Goal: Use online tool/utility: Utilize a website feature to perform a specific function

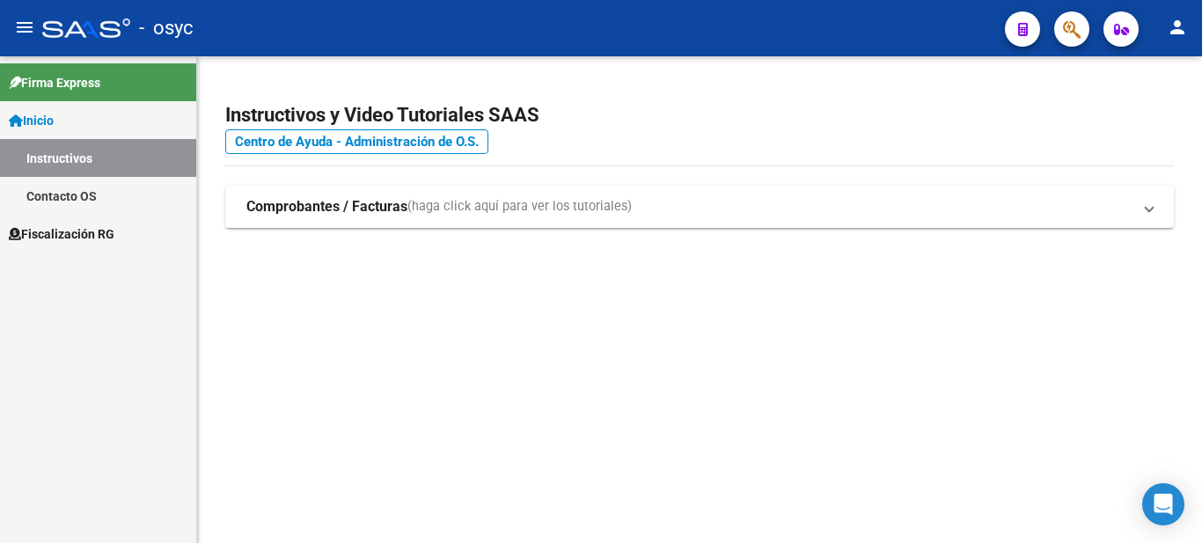
click at [1010, 36] on button "button" at bounding box center [1022, 28] width 35 height 35
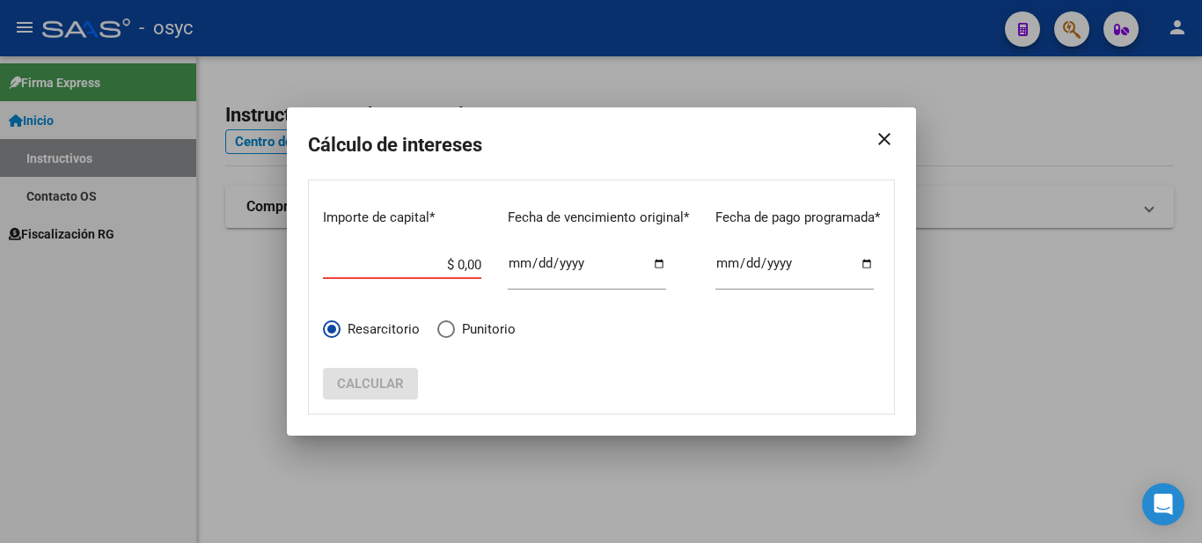
drag, startPoint x: 433, startPoint y: 262, endPoint x: 549, endPoint y: 268, distance: 116.3
click at [545, 268] on div "Importe de capital * $ 0,00 Ingrese el importe Fecha de vencimiento original * …" at bounding box center [601, 251] width 557 height 112
paste input "$ 241.510,50"
type input "$ 241.510,50"
type input "[DATE]"
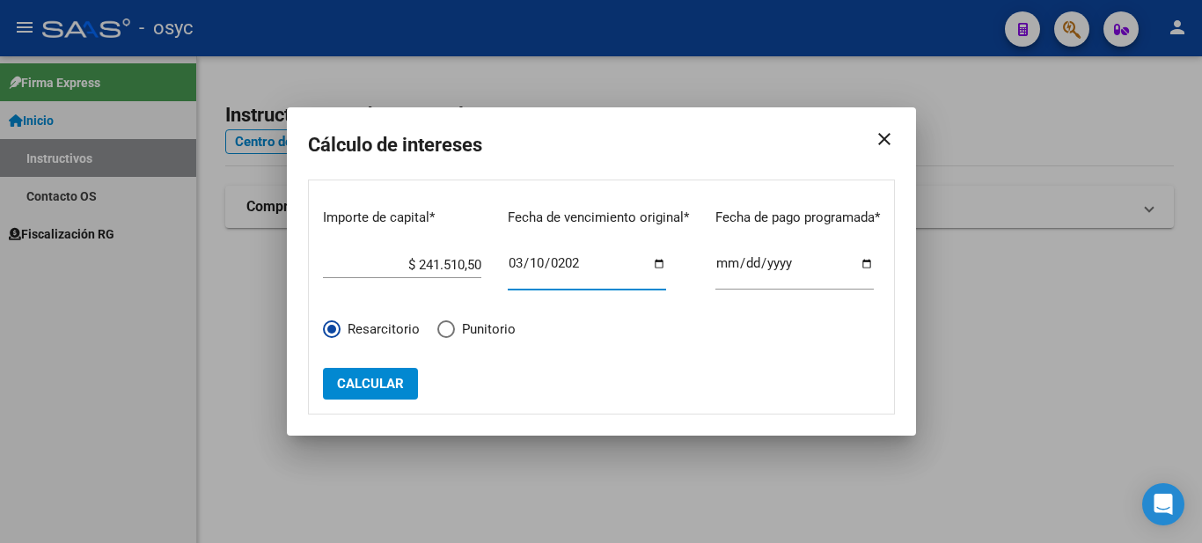
click button "Calcular" at bounding box center [370, 384] width 95 height 32
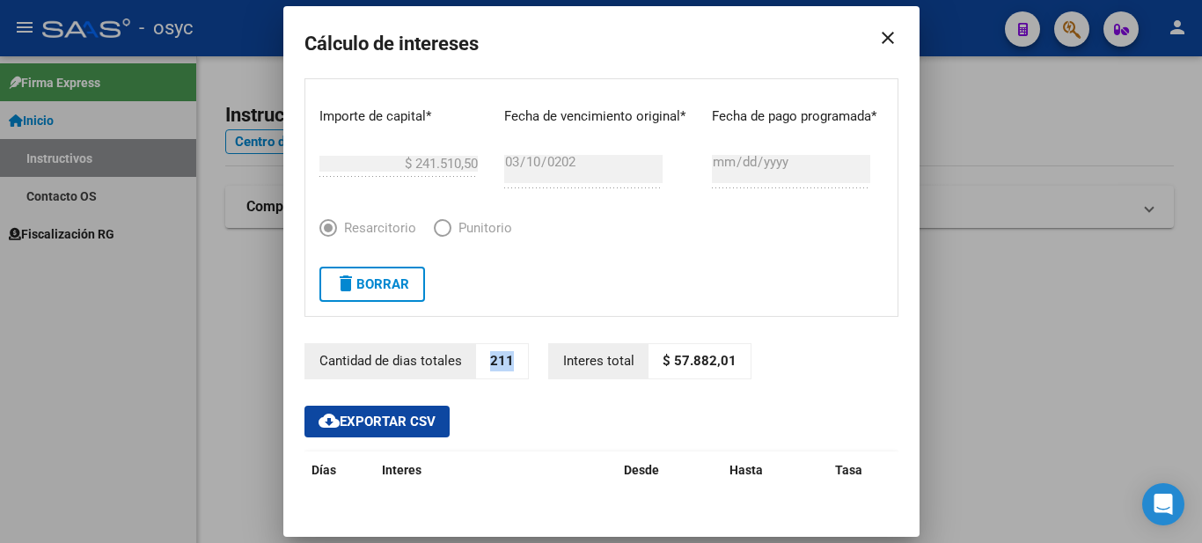
drag, startPoint x: 510, startPoint y: 365, endPoint x: 480, endPoint y: 359, distance: 30.6
click at [480, 359] on p "211" at bounding box center [502, 361] width 52 height 34
copy p "211"
drag, startPoint x: 662, startPoint y: 353, endPoint x: 722, endPoint y: 359, distance: 60.2
click at [722, 359] on p "$ 57.882,01" at bounding box center [700, 361] width 102 height 34
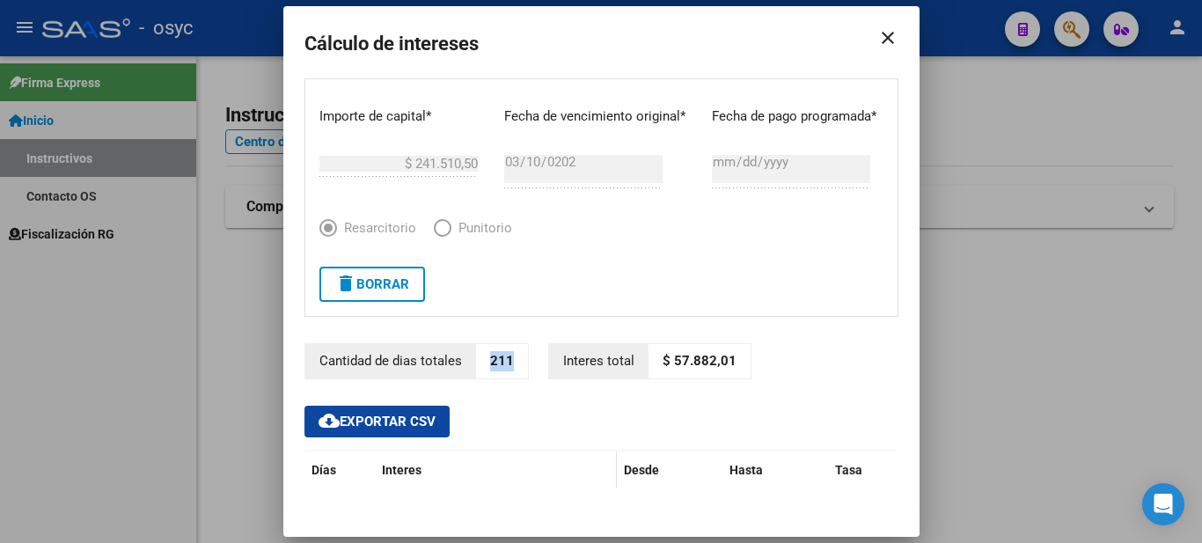
copy p "57.882,01"
click at [395, 283] on span "delete Borrar" at bounding box center [372, 284] width 74 height 16
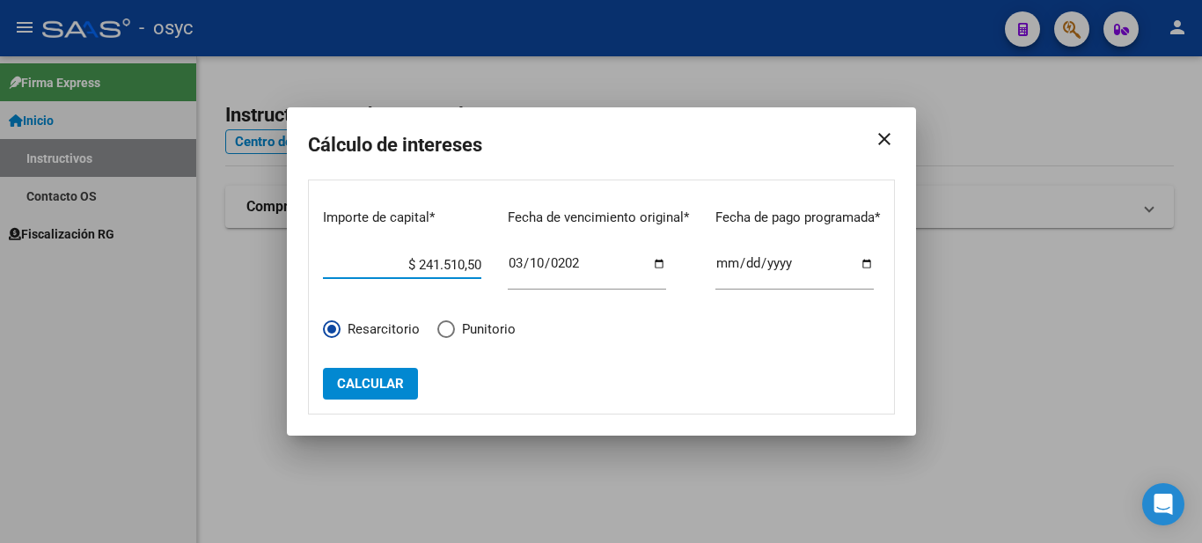
drag, startPoint x: 395, startPoint y: 265, endPoint x: 562, endPoint y: 272, distance: 167.4
click at [566, 266] on div "Importe de capital * $ 241.510,50 Ingrese el importe Fecha de vencimiento origi…" at bounding box center [601, 251] width 557 height 112
paste input "$ 240.975,00"
type input "$ 240.975,00"
type input "[DATE]"
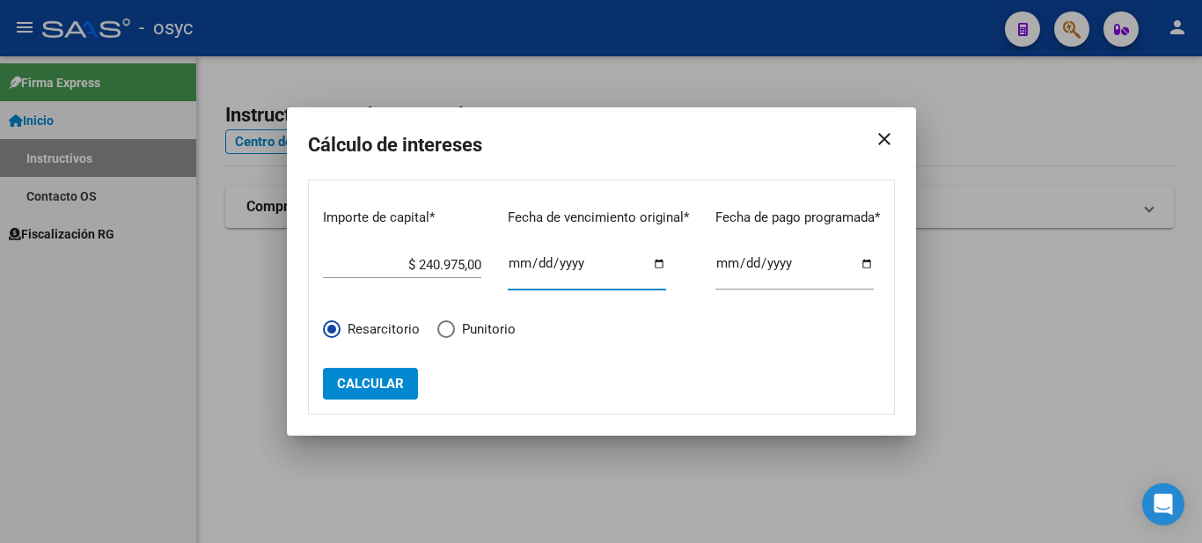
click at [372, 387] on span "Calcular" at bounding box center [370, 384] width 67 height 16
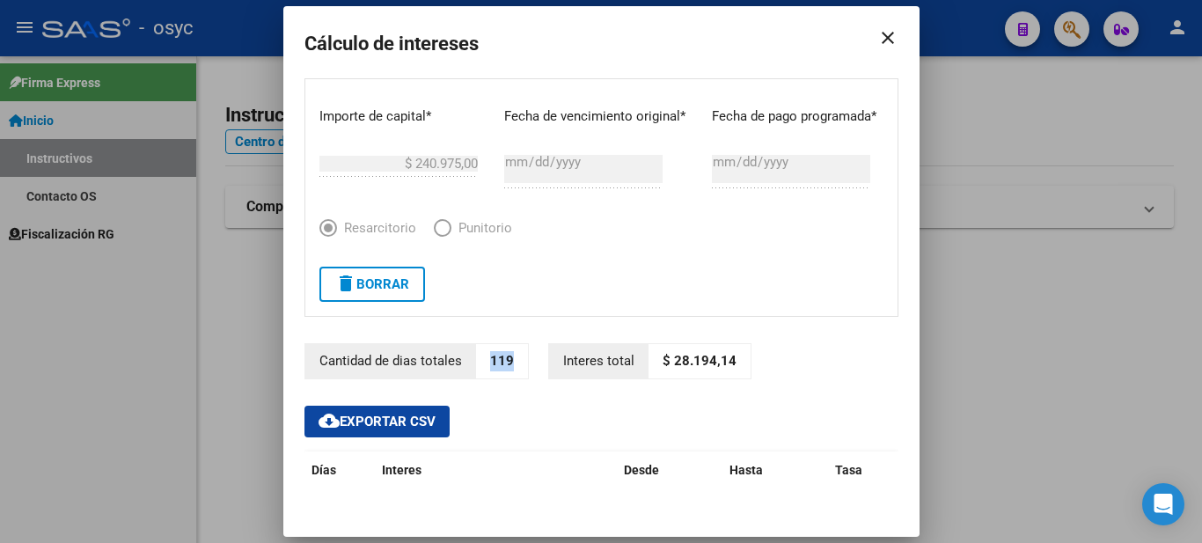
drag, startPoint x: 507, startPoint y: 362, endPoint x: 482, endPoint y: 368, distance: 25.4
click at [482, 368] on p "119" at bounding box center [502, 361] width 52 height 34
copy p "119"
drag, startPoint x: 661, startPoint y: 352, endPoint x: 726, endPoint y: 362, distance: 65.9
click at [726, 362] on p "$ 28.194,14" at bounding box center [700, 361] width 102 height 34
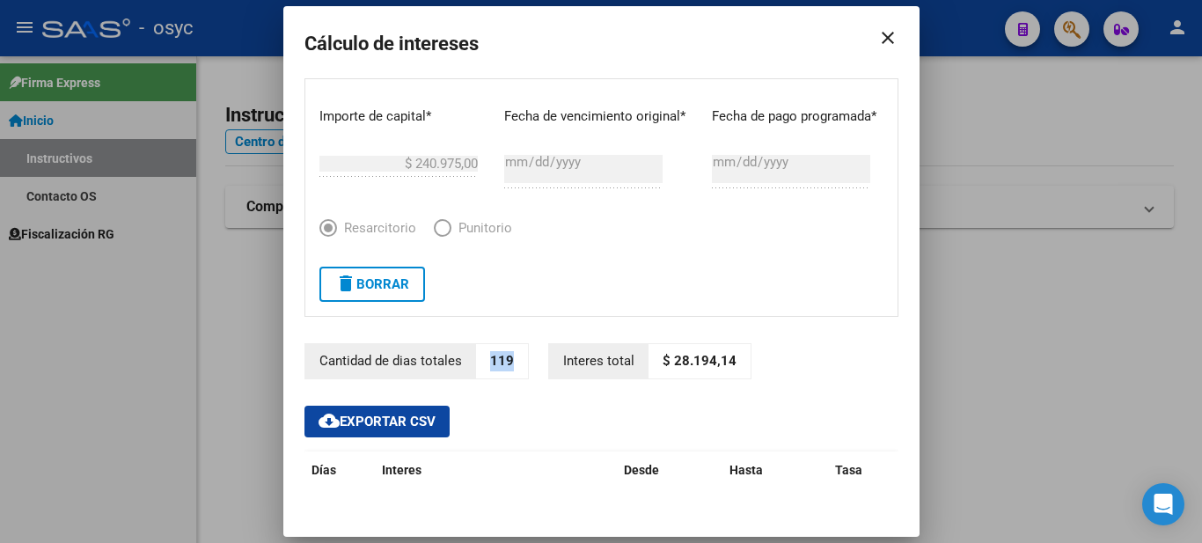
copy p "28.194,14"
click at [392, 293] on button "delete Borrar" at bounding box center [373, 284] width 106 height 35
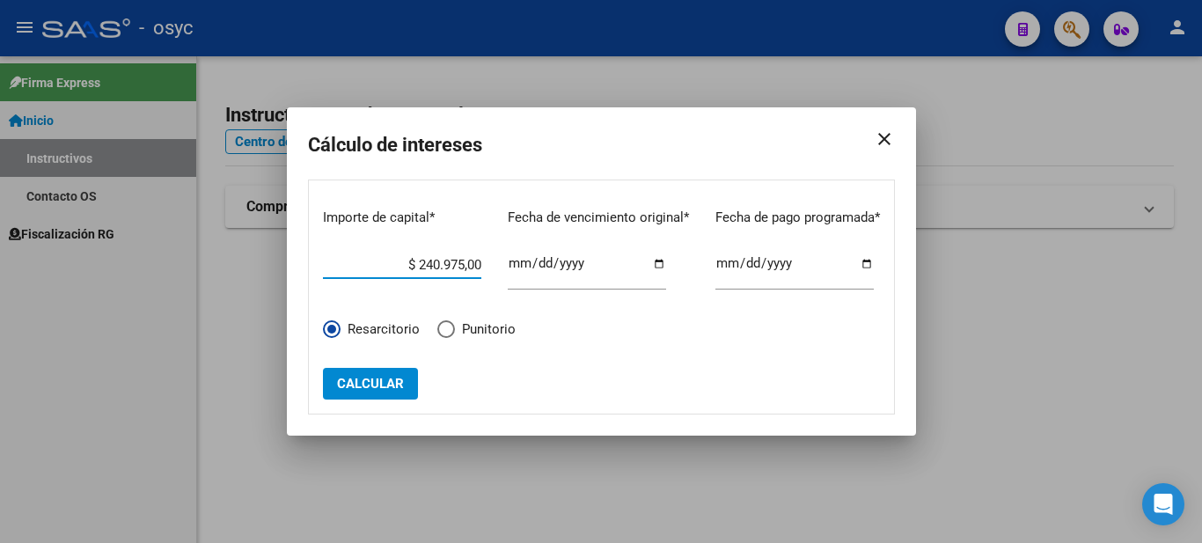
drag, startPoint x: 401, startPoint y: 267, endPoint x: 569, endPoint y: 265, distance: 167.3
click at [569, 265] on div "Importe de capital * $ 240.975,00 Ingrese el importe Fecha de vencimiento origi…" at bounding box center [601, 251] width 557 height 112
paste input "$ 361.397,73"
type input "$ 361.397,73"
type input "[DATE]"
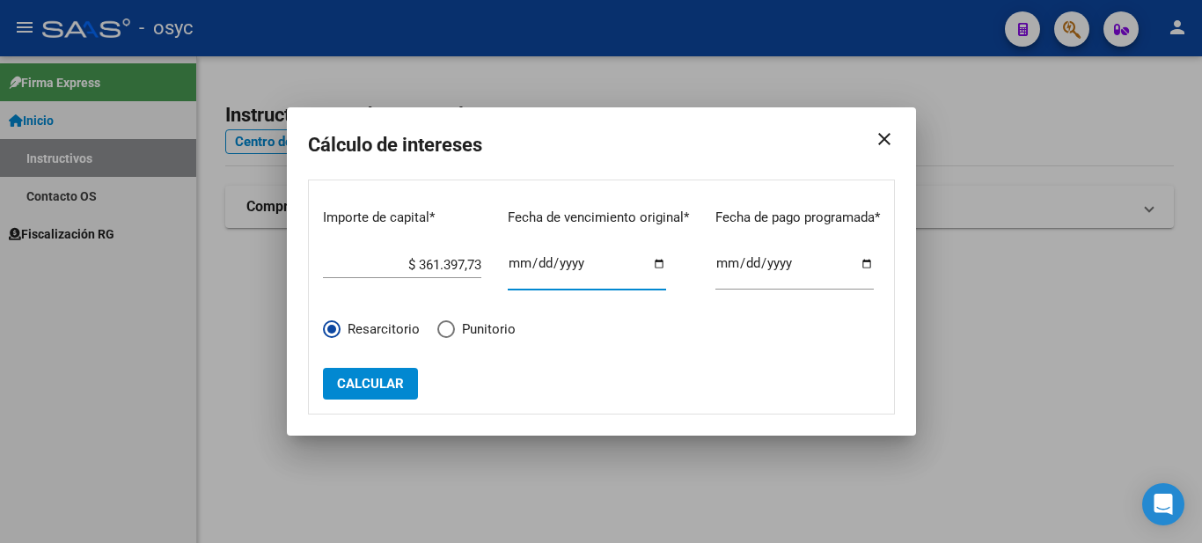
click at [386, 388] on span "Calcular" at bounding box center [370, 384] width 67 height 16
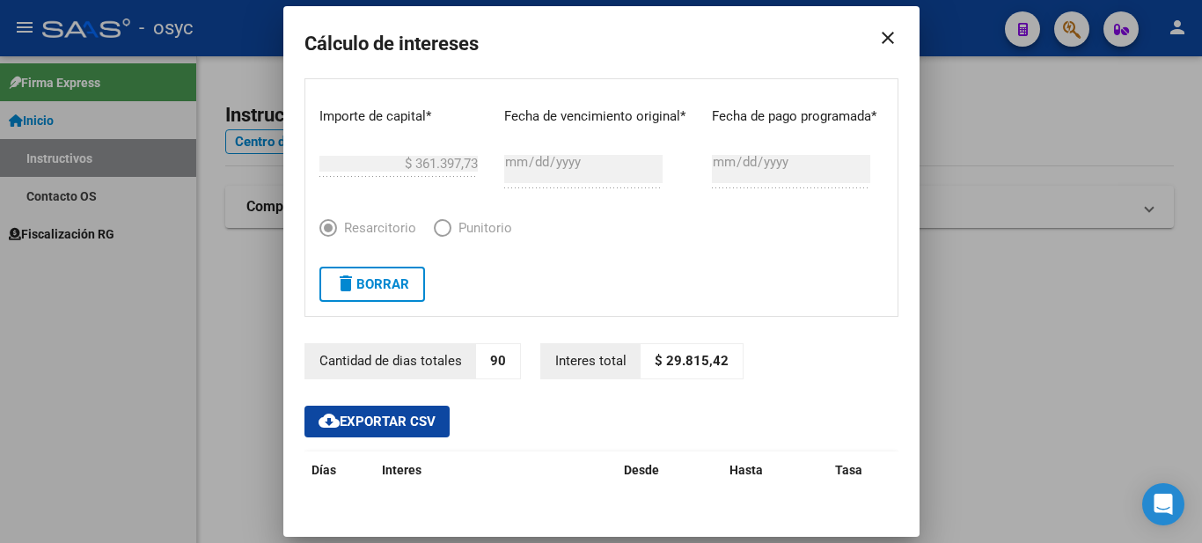
drag, startPoint x: 655, startPoint y: 364, endPoint x: 724, endPoint y: 365, distance: 68.7
click at [724, 365] on p "$ 29.815,42" at bounding box center [692, 361] width 102 height 34
copy p "29.815,42"
click at [384, 297] on button "delete Borrar" at bounding box center [373, 284] width 106 height 35
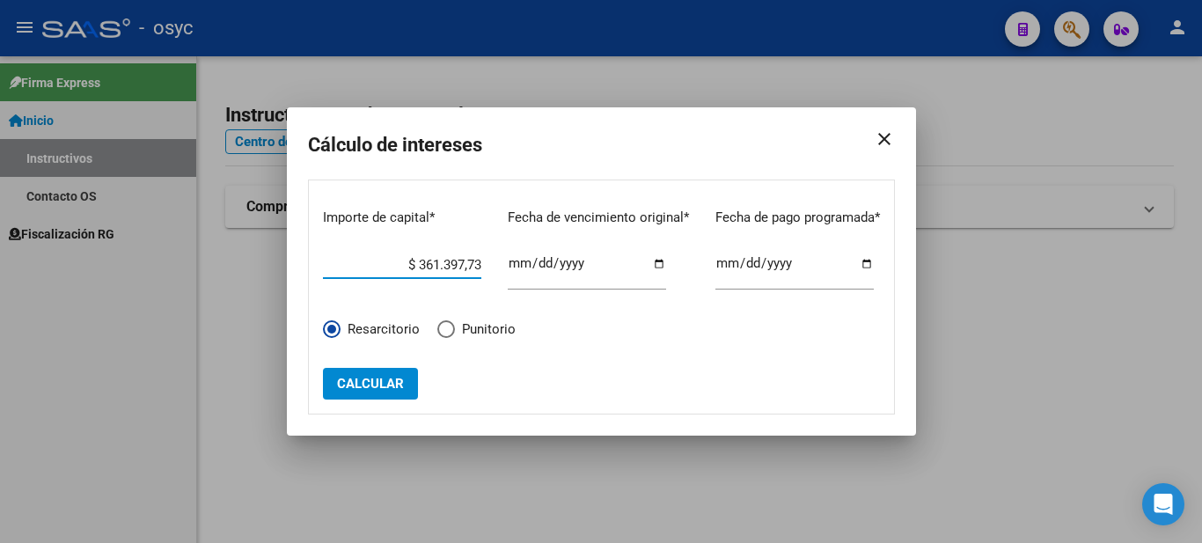
drag, startPoint x: 390, startPoint y: 268, endPoint x: 617, endPoint y: 264, distance: 227.1
click at [592, 261] on div "Importe de capital * $ 361.397,73 Ingrese el importe Fecha de vencimiento origi…" at bounding box center [601, 251] width 557 height 112
paste input "$ 240.975,00"
type input "$ 240.975,00"
type input "[DATE]"
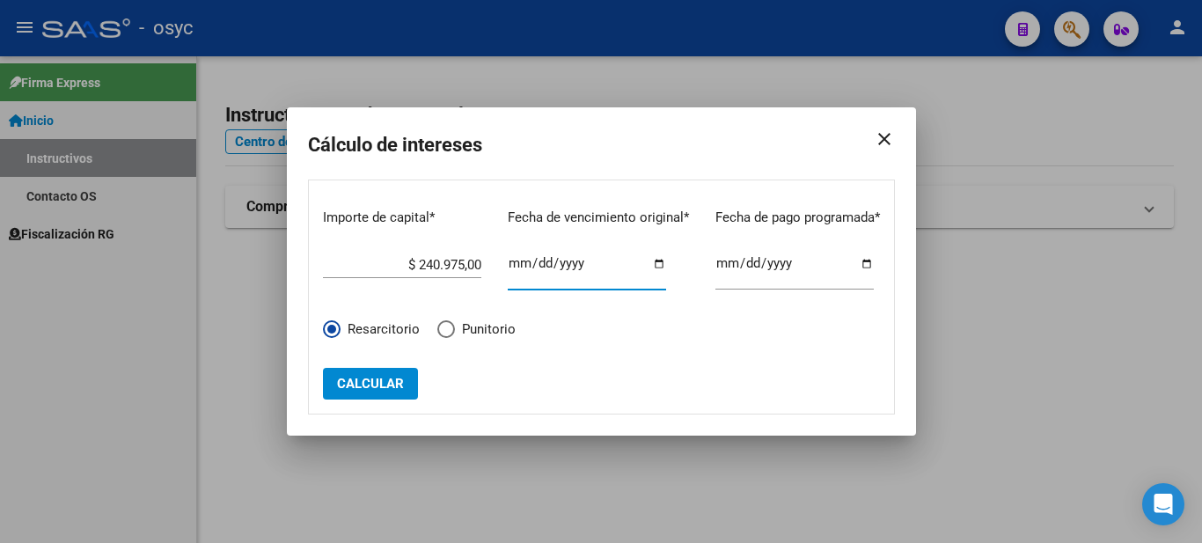
click button "Calcular" at bounding box center [370, 384] width 95 height 32
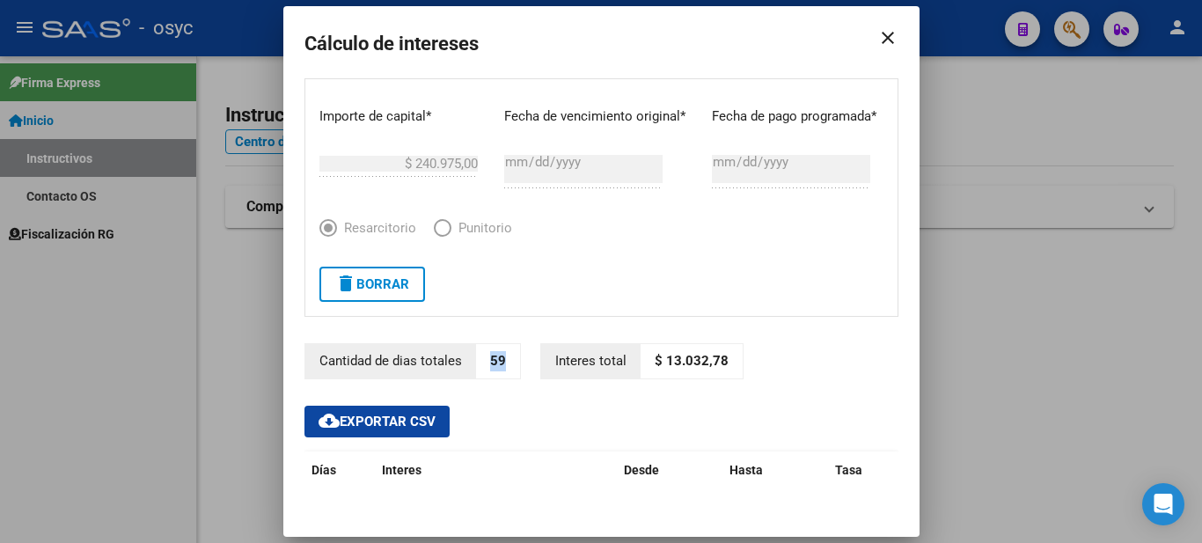
drag, startPoint x: 481, startPoint y: 357, endPoint x: 505, endPoint y: 356, distance: 24.7
click at [505, 356] on p "59" at bounding box center [498, 361] width 44 height 34
copy p "59"
drag, startPoint x: 658, startPoint y: 363, endPoint x: 716, endPoint y: 367, distance: 58.3
click at [716, 367] on p "$ 13.032,78" at bounding box center [692, 361] width 102 height 34
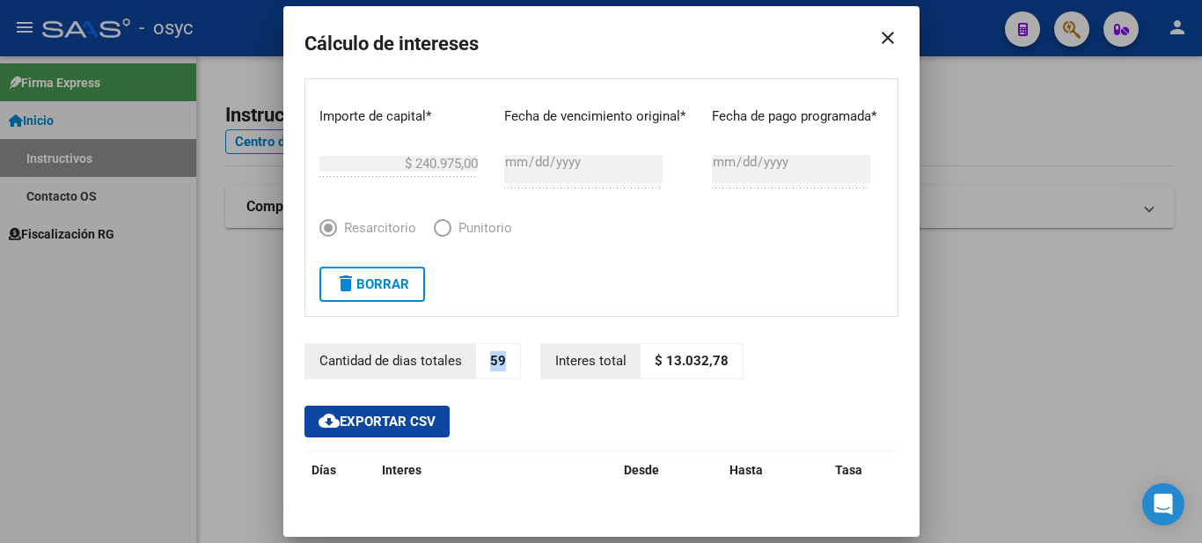
copy p "13.032,78"
click at [365, 282] on span "delete Borrar" at bounding box center [372, 284] width 74 height 16
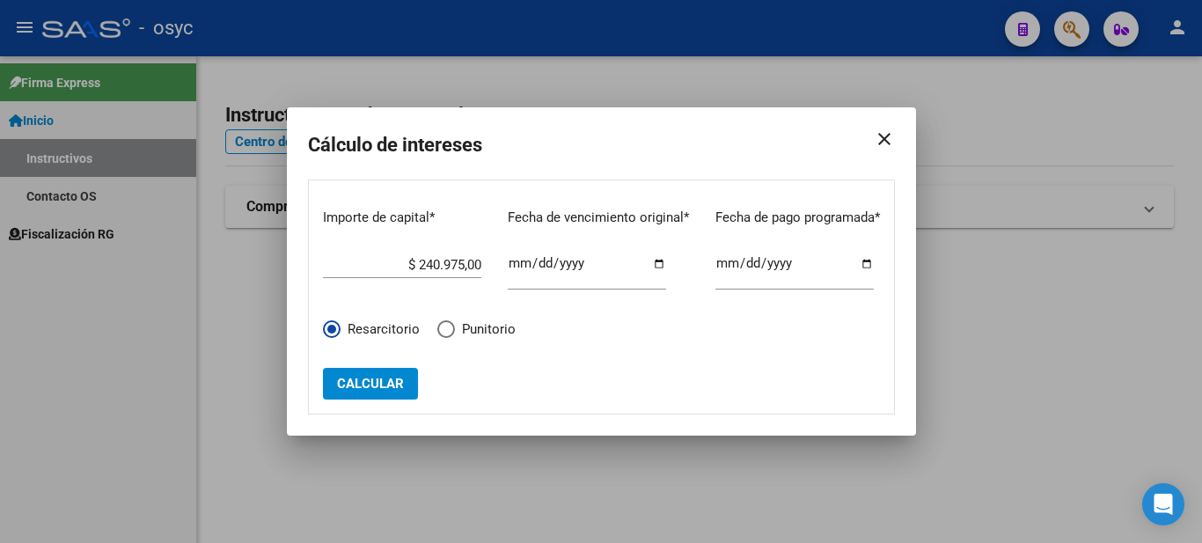
drag, startPoint x: 378, startPoint y: 281, endPoint x: 512, endPoint y: 286, distance: 134.8
click at [516, 275] on div "Importe de capital * $ 240.975,00 Ingrese el importe Fecha de vencimiento origi…" at bounding box center [601, 251] width 557 height 112
drag, startPoint x: 399, startPoint y: 266, endPoint x: 539, endPoint y: 267, distance: 140.0
click at [539, 267] on div "Importe de capital * $ 240.975,00 Ingrese el importe Fecha de vencimiento origi…" at bounding box center [601, 251] width 557 height 112
paste input "$ 361.397,73"
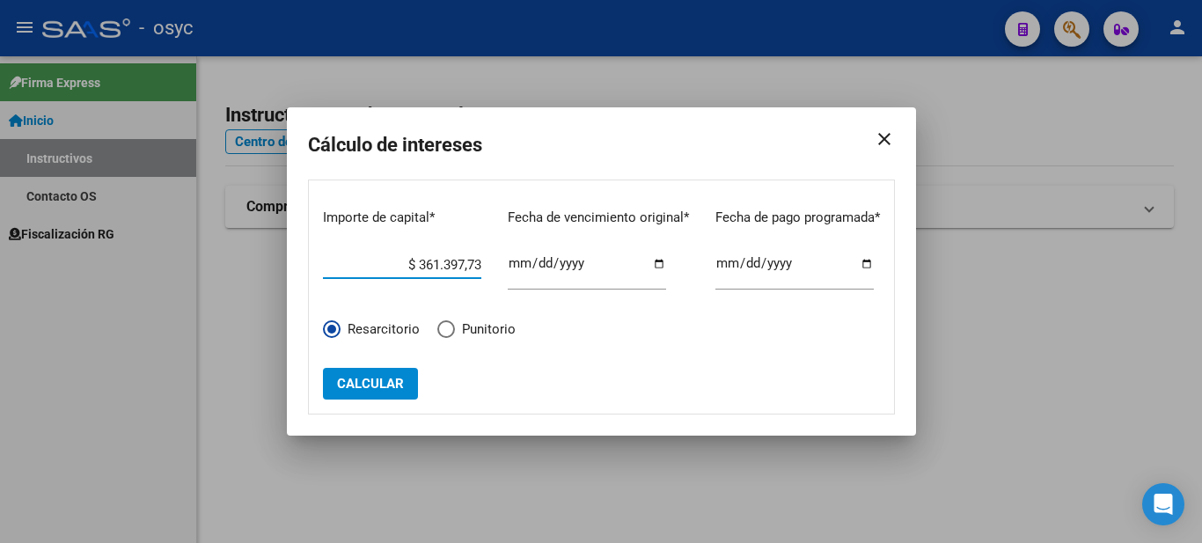
type input "$ 361.397,73"
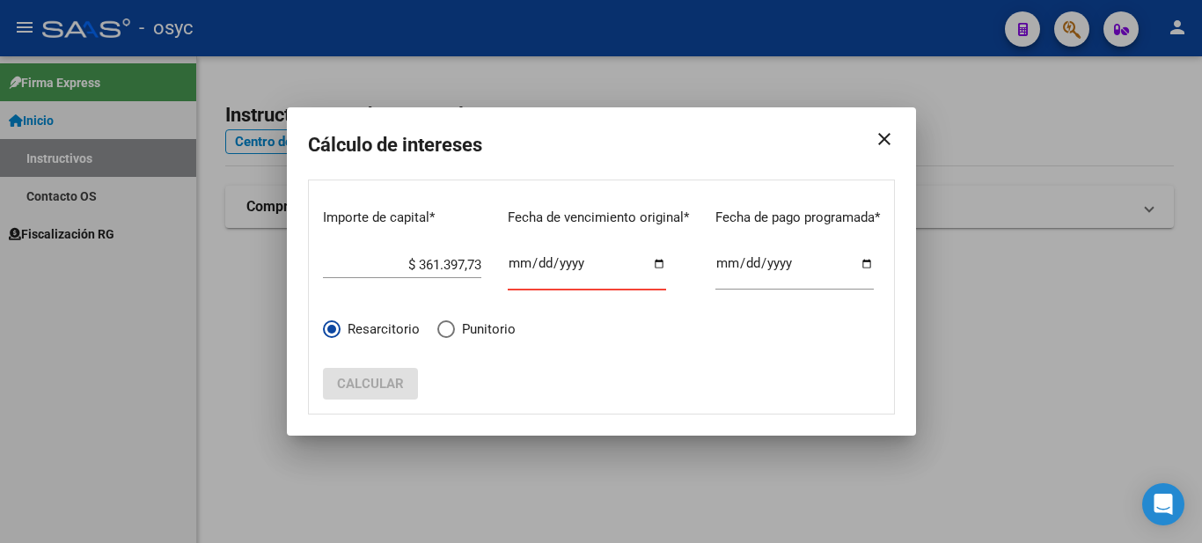
type input "[DATE]"
click button "Calcular" at bounding box center [370, 384] width 95 height 32
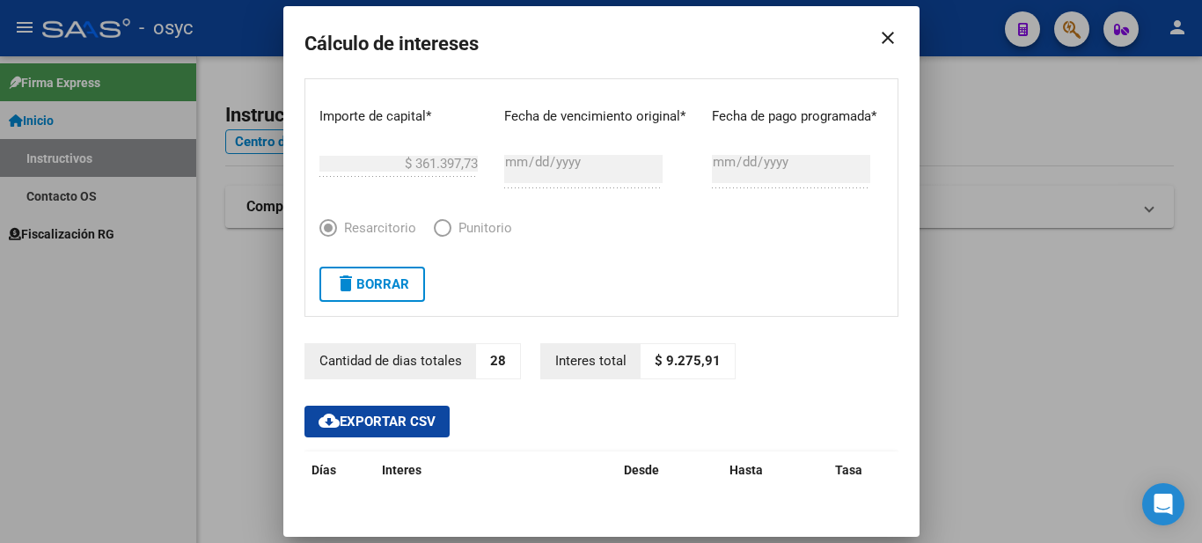
drag, startPoint x: 651, startPoint y: 356, endPoint x: 711, endPoint y: 359, distance: 60.0
click at [711, 359] on p "$ 9.275,91" at bounding box center [688, 361] width 94 height 34
copy p "9.275,91"
click at [899, 46] on div "Cálculo de intereses close Importe de capital * $ 361.397,73 Ingrese el importe…" at bounding box center [602, 271] width 594 height 489
